Goal: Answer question/provide support

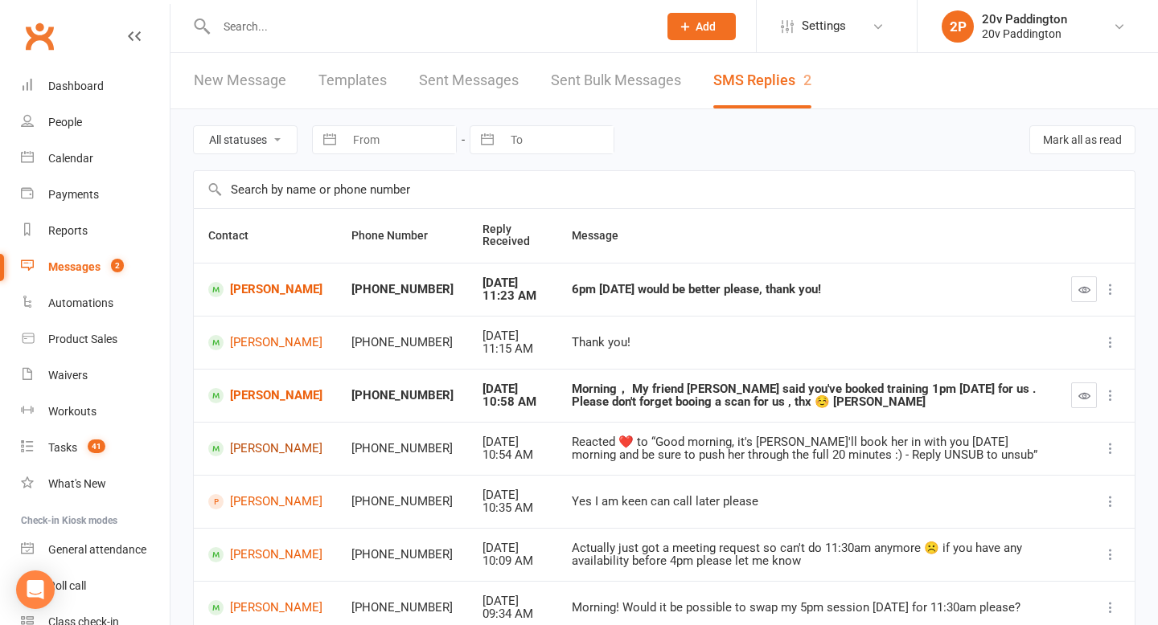
click at [248, 444] on link "[PERSON_NAME]" at bounding box center [265, 448] width 114 height 15
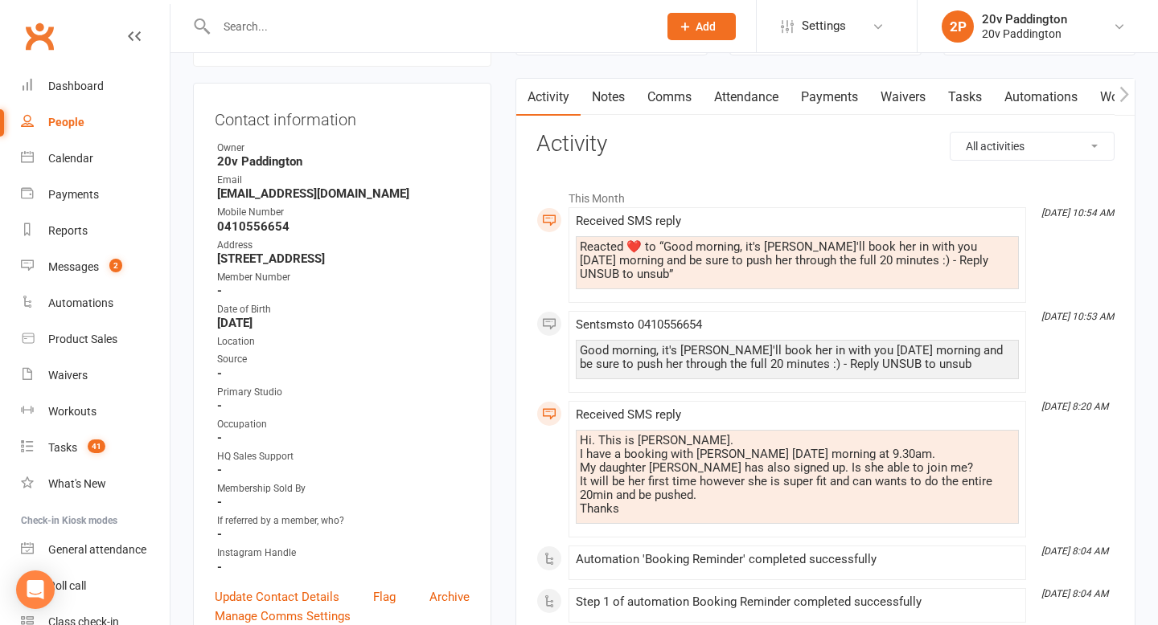
scroll to position [141, 0]
click at [633, 454] on div "Hi. This is [PERSON_NAME]. I have a booking with [PERSON_NAME] [DATE] morning a…" at bounding box center [797, 474] width 435 height 82
click at [634, 470] on div "Hi. This is [PERSON_NAME]. I have a booking with [PERSON_NAME] [DATE] morning a…" at bounding box center [797, 474] width 435 height 82
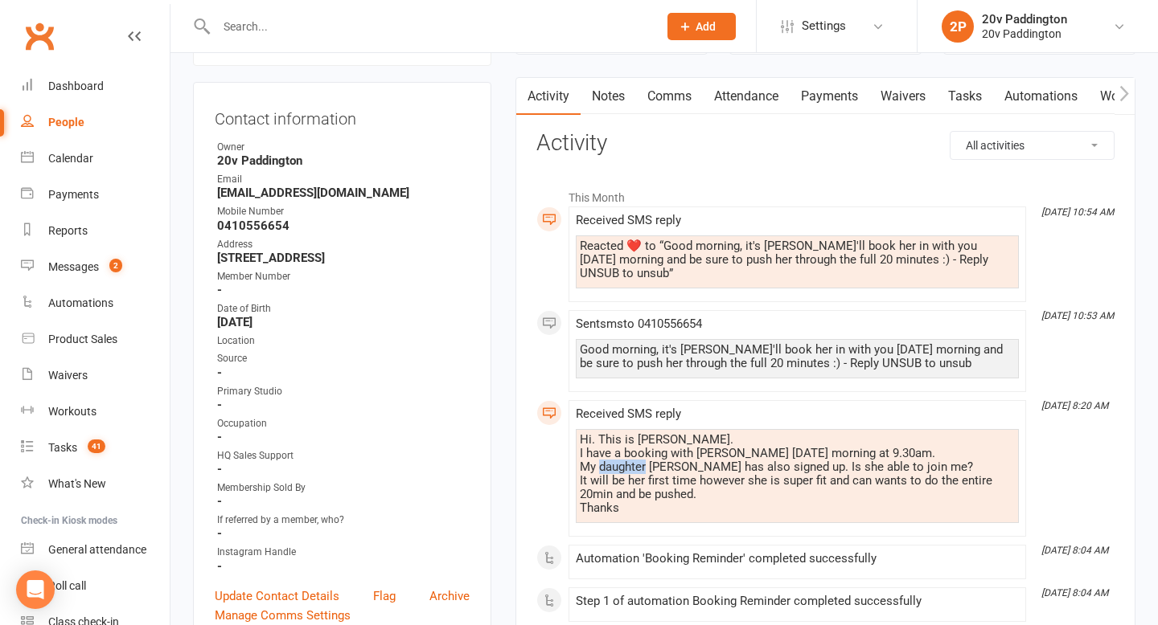
click at [634, 471] on div "Hi. This is [PERSON_NAME]. I have a booking with [PERSON_NAME] [DATE] morning a…" at bounding box center [797, 474] width 435 height 82
click at [645, 482] on div "Hi. This is [PERSON_NAME]. I have a booking with [PERSON_NAME] [DATE] morning a…" at bounding box center [797, 474] width 435 height 82
click at [645, 483] on div "Hi. This is [PERSON_NAME]. I have a booking with [PERSON_NAME] [DATE] morning a…" at bounding box center [797, 474] width 435 height 82
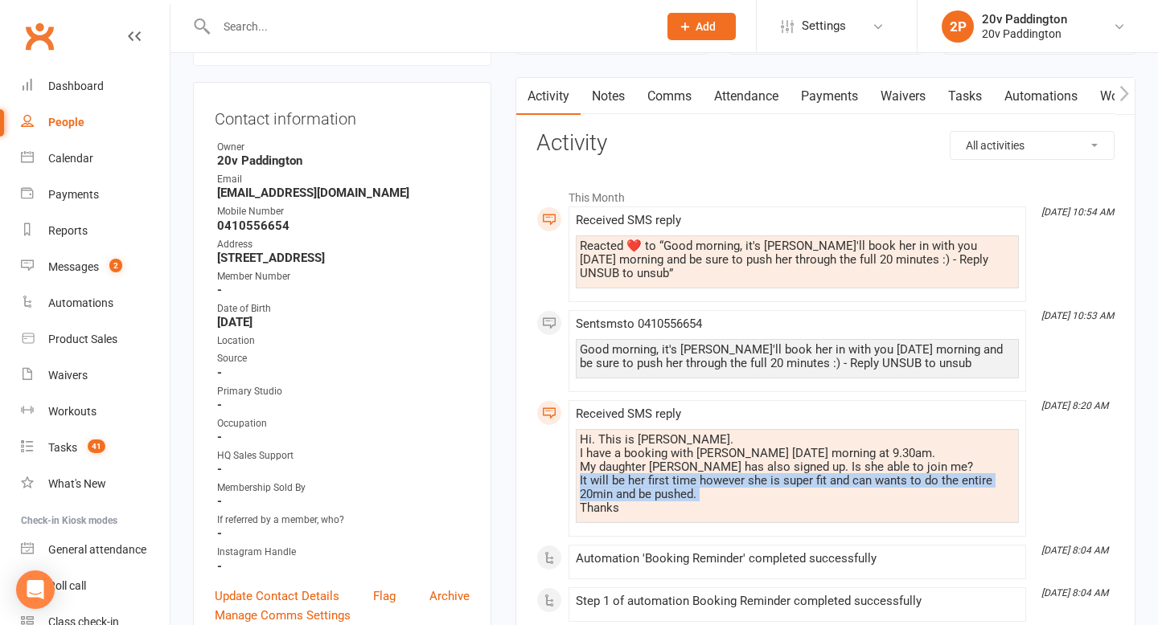
click at [645, 483] on div "Hi. This is [PERSON_NAME]. I have a booking with [PERSON_NAME] [DATE] morning a…" at bounding box center [797, 474] width 435 height 82
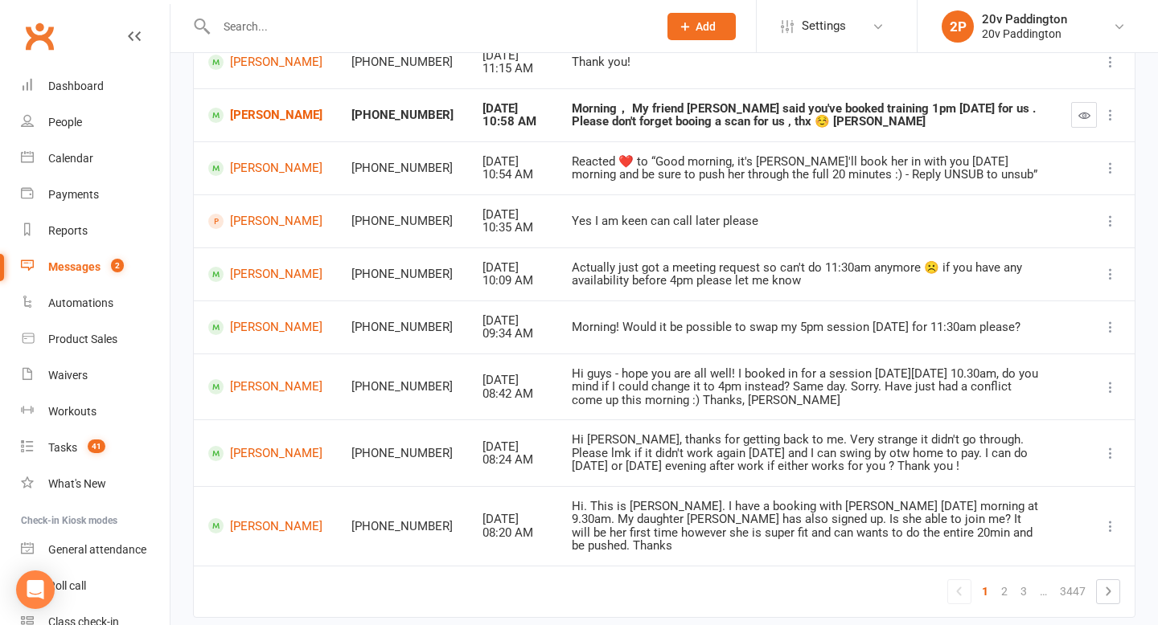
scroll to position [291, 0]
